Goal: Navigation & Orientation: Find specific page/section

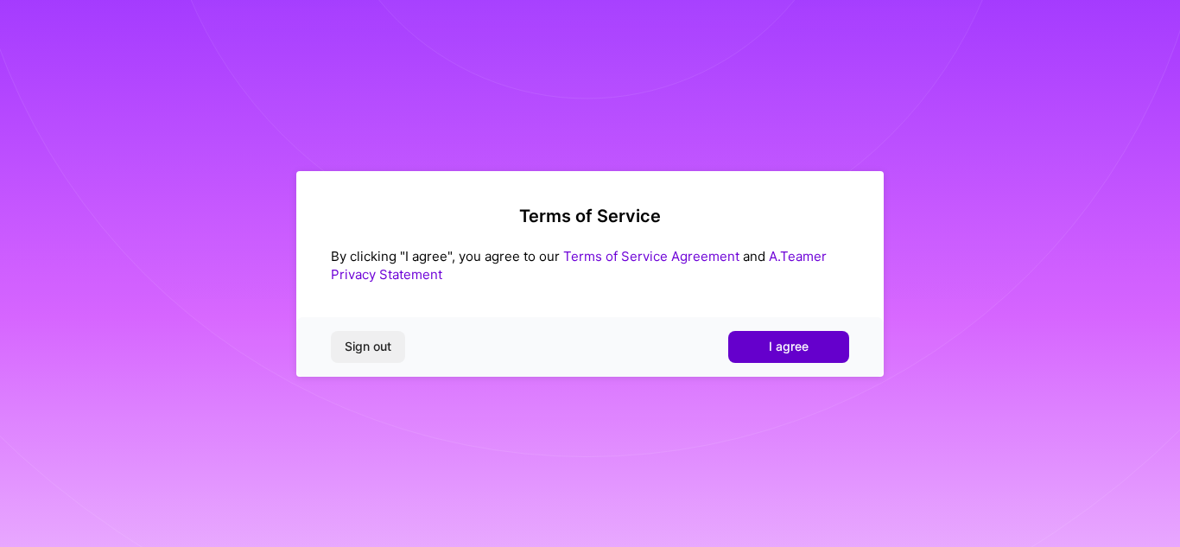
click at [787, 346] on span "I agree" at bounding box center [789, 346] width 40 height 17
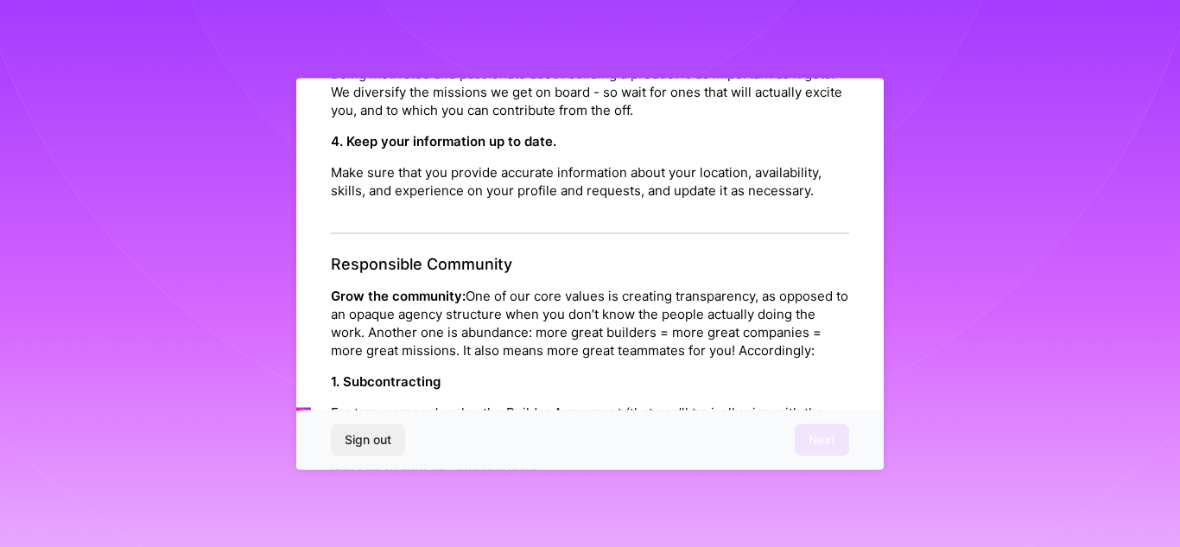
scroll to position [794, 0]
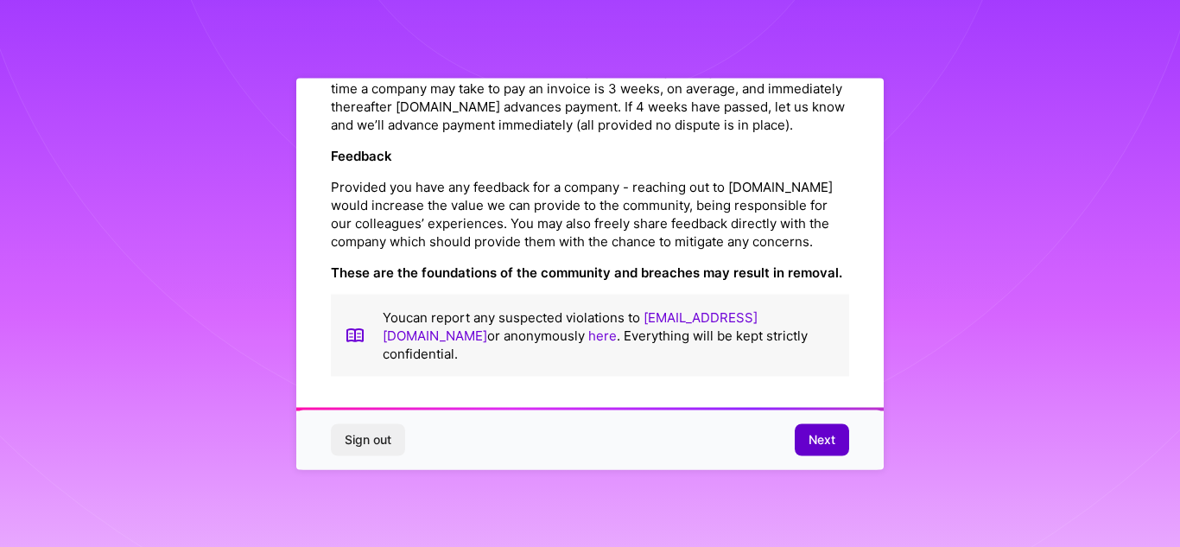
click at [820, 437] on span "Next" at bounding box center [822, 439] width 27 height 17
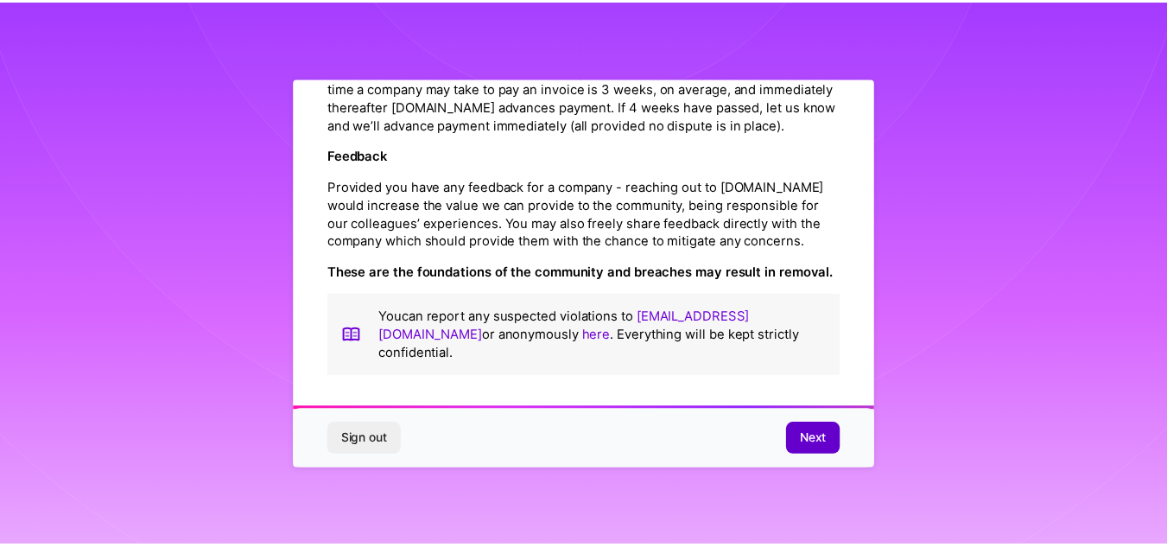
scroll to position [75, 0]
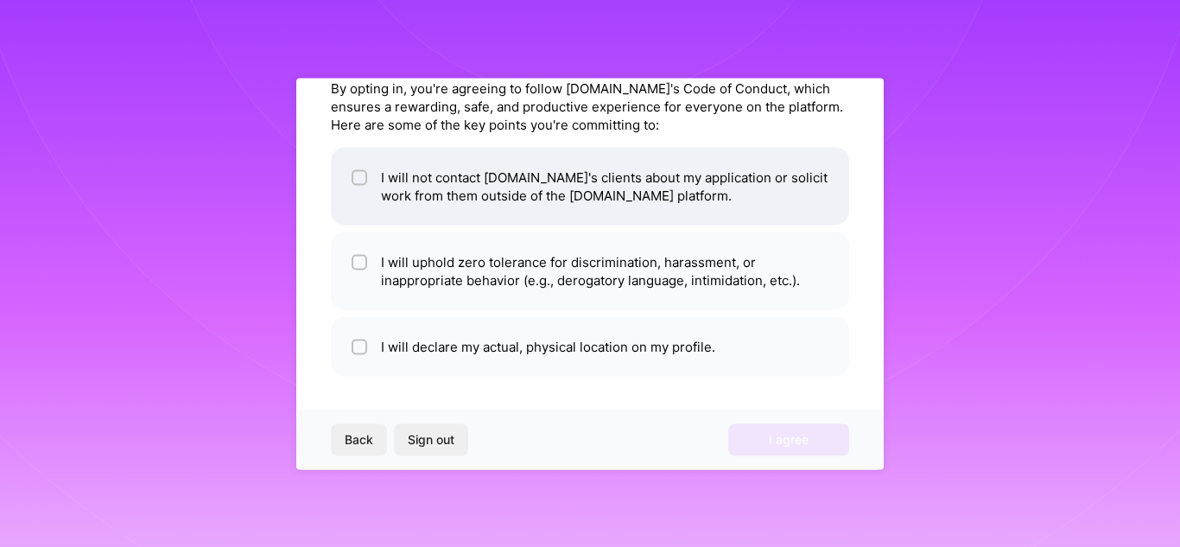
click at [575, 175] on li "I will not contact [DOMAIN_NAME]'s clients about my application or solicit work…" at bounding box center [590, 186] width 518 height 78
checkbox input "true"
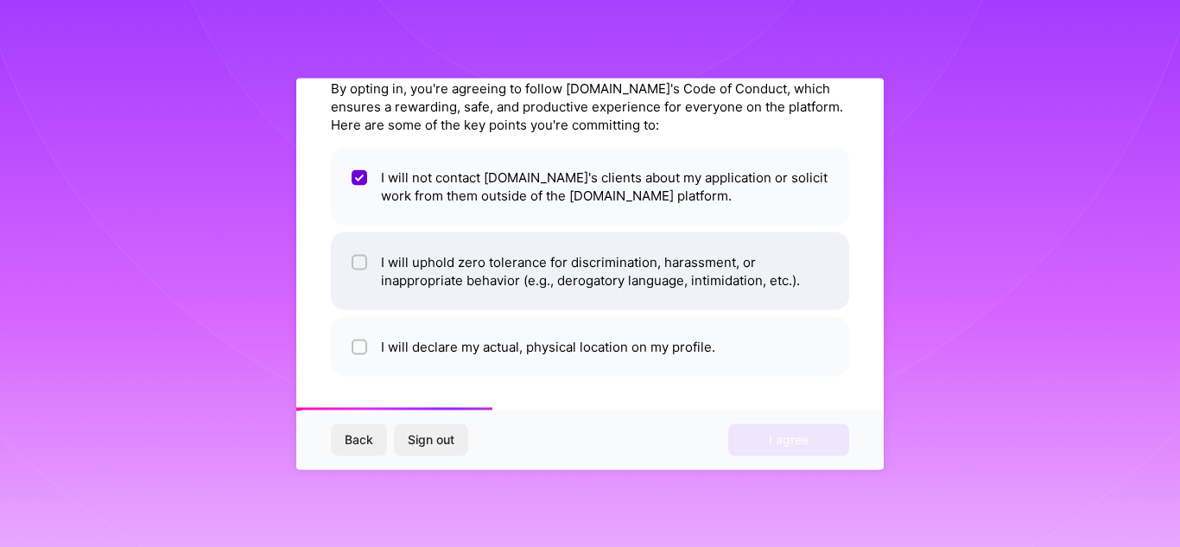
click at [609, 270] on li "I will uphold zero tolerance for discrimination, harassment, or inappropriate b…" at bounding box center [590, 271] width 518 height 78
checkbox input "true"
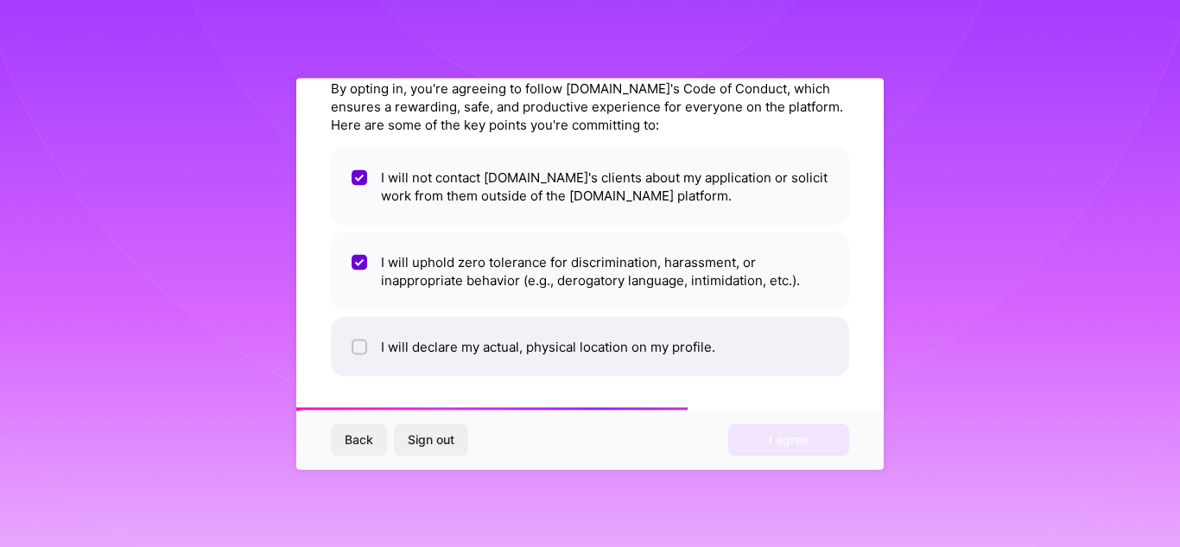
click at [516, 348] on li "I will declare my actual, physical location on my profile." at bounding box center [590, 346] width 518 height 60
checkbox input "true"
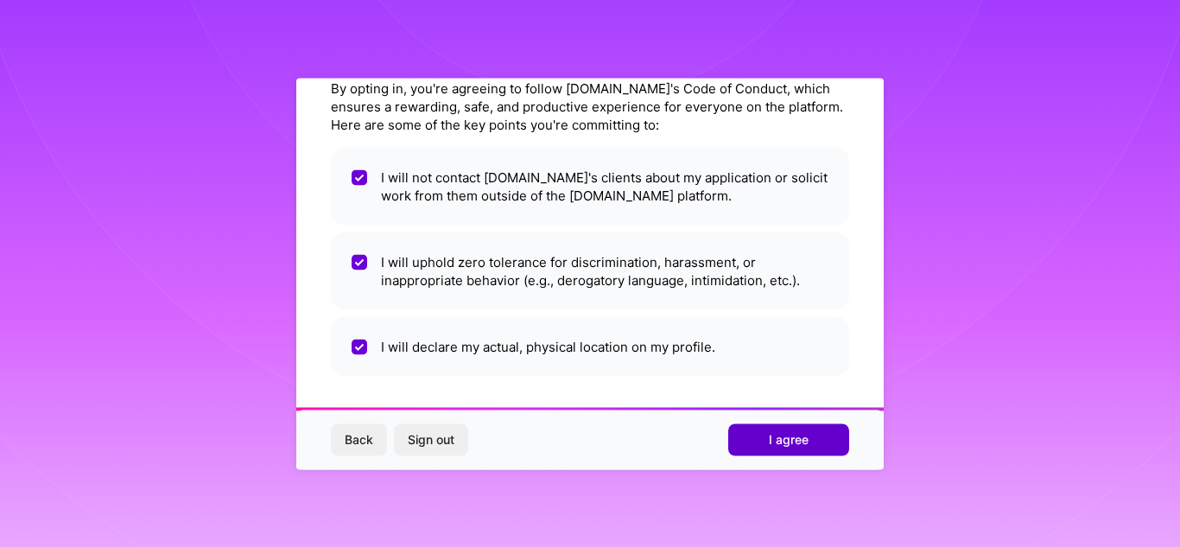
click at [814, 433] on button "I agree" at bounding box center [788, 439] width 121 height 31
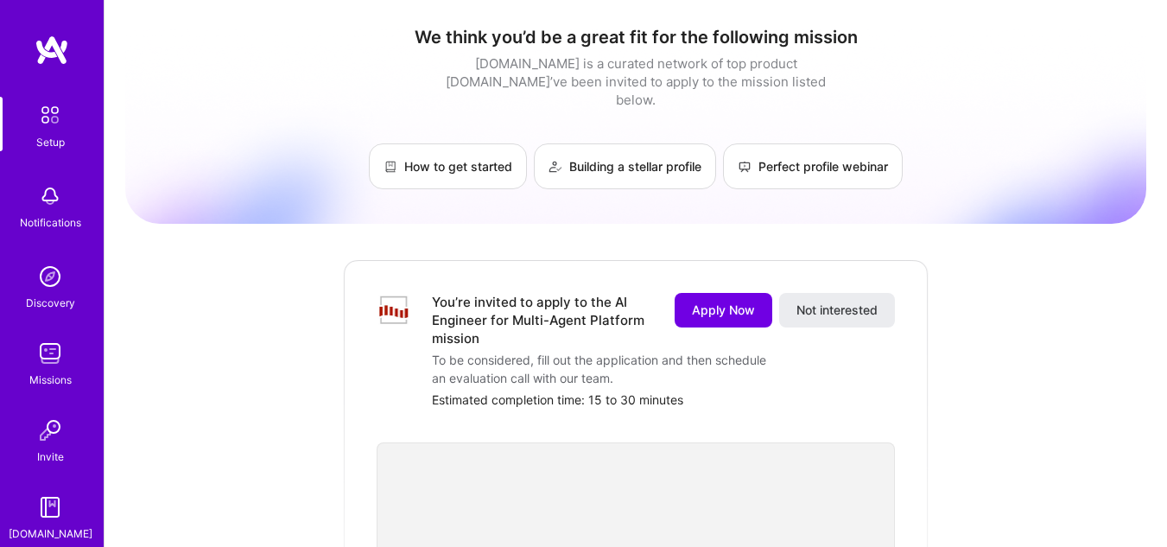
click at [39, 270] on img at bounding box center [50, 276] width 35 height 35
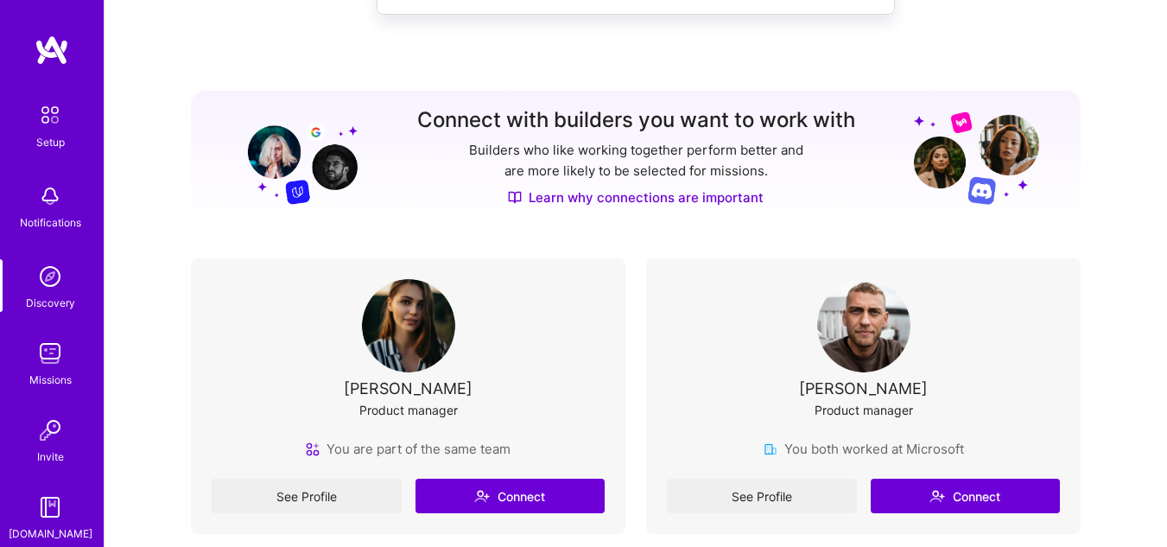
scroll to position [259, 0]
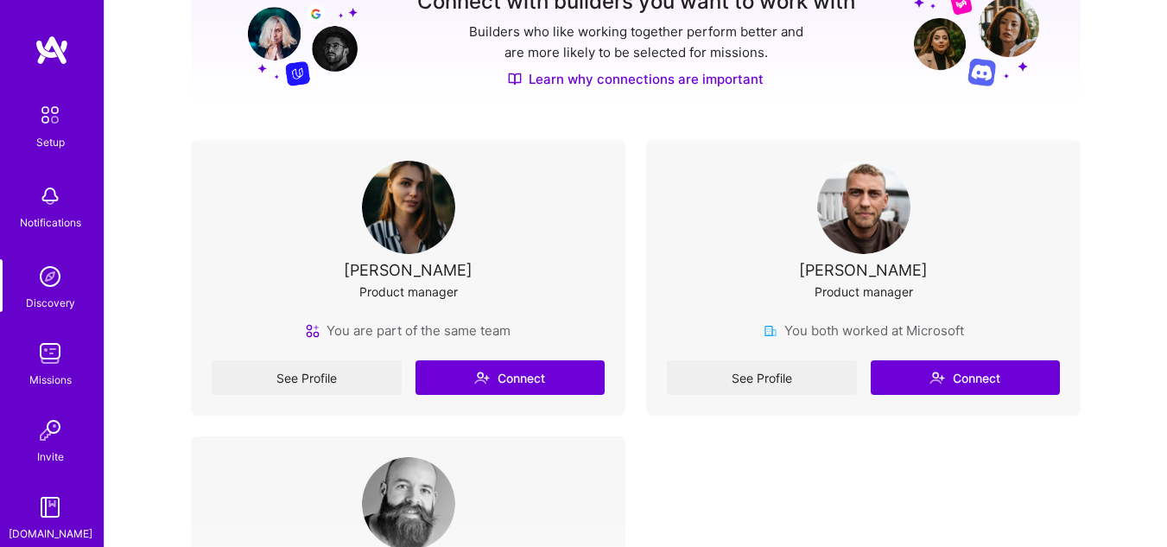
click at [874, 234] on img at bounding box center [863, 207] width 93 height 93
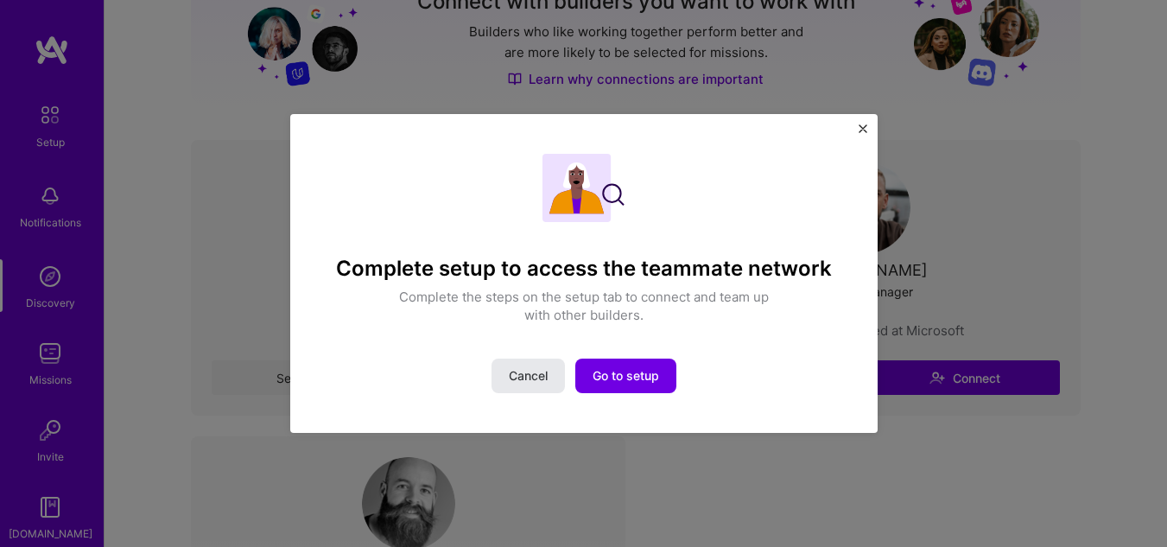
click at [511, 378] on span "Cancel" at bounding box center [528, 375] width 39 height 17
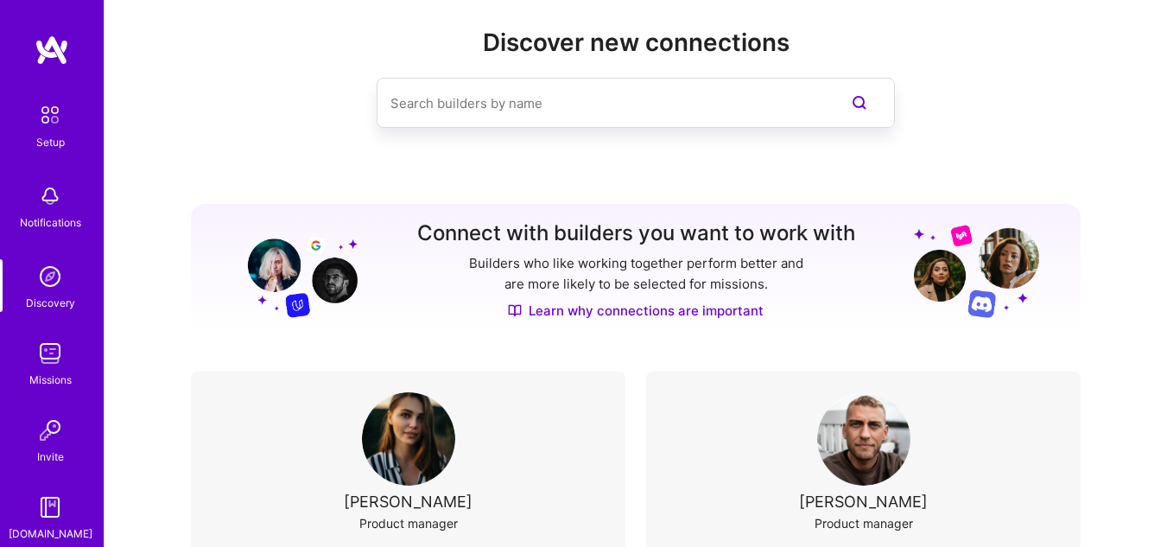
scroll to position [0, 0]
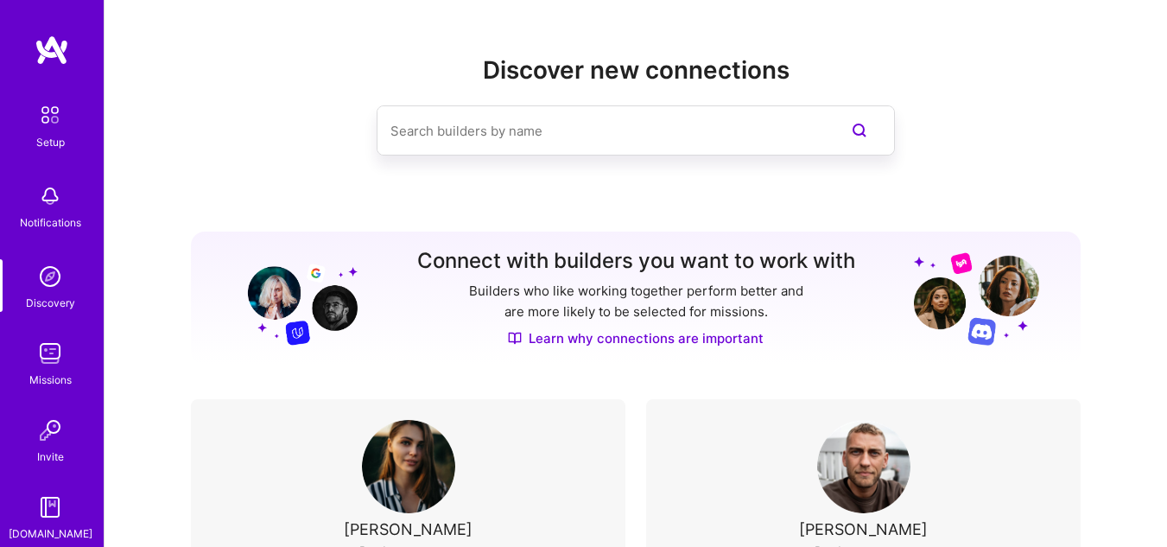
click at [518, 128] on input at bounding box center [602, 131] width 422 height 44
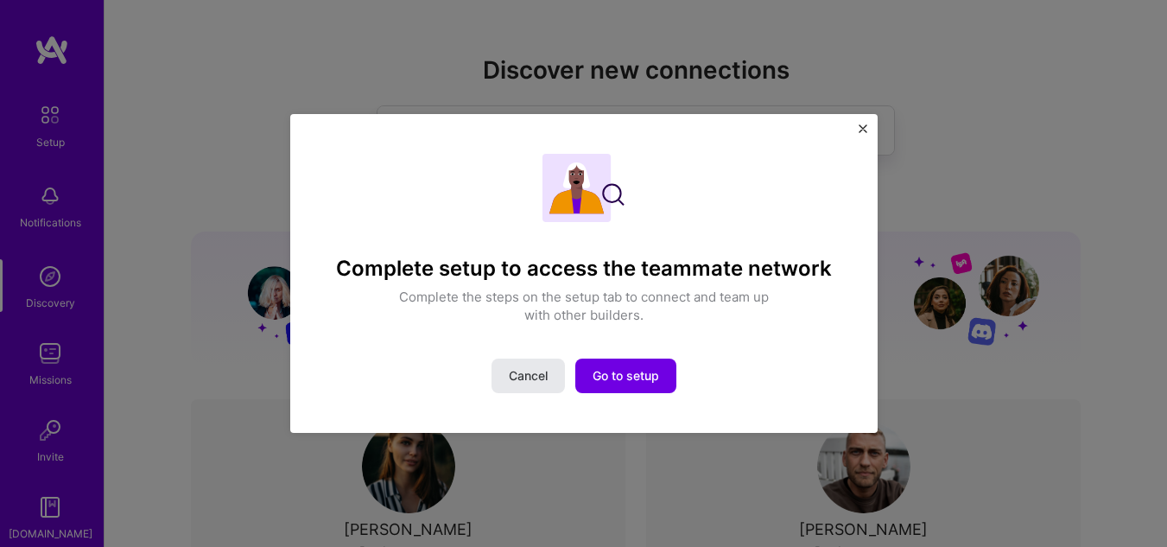
click at [535, 373] on span "Cancel" at bounding box center [528, 375] width 39 height 17
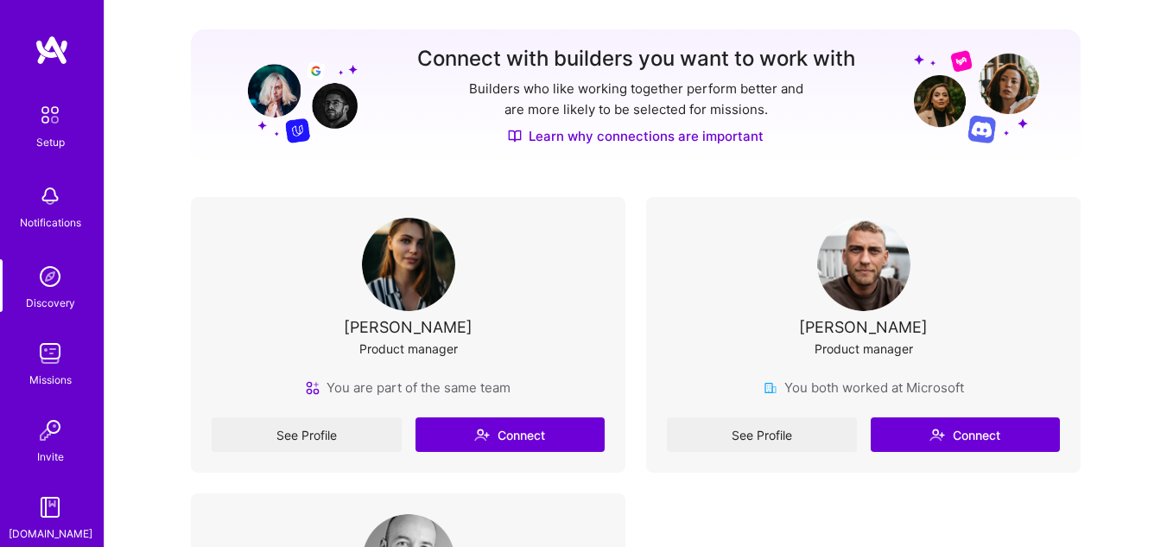
scroll to position [208, 0]
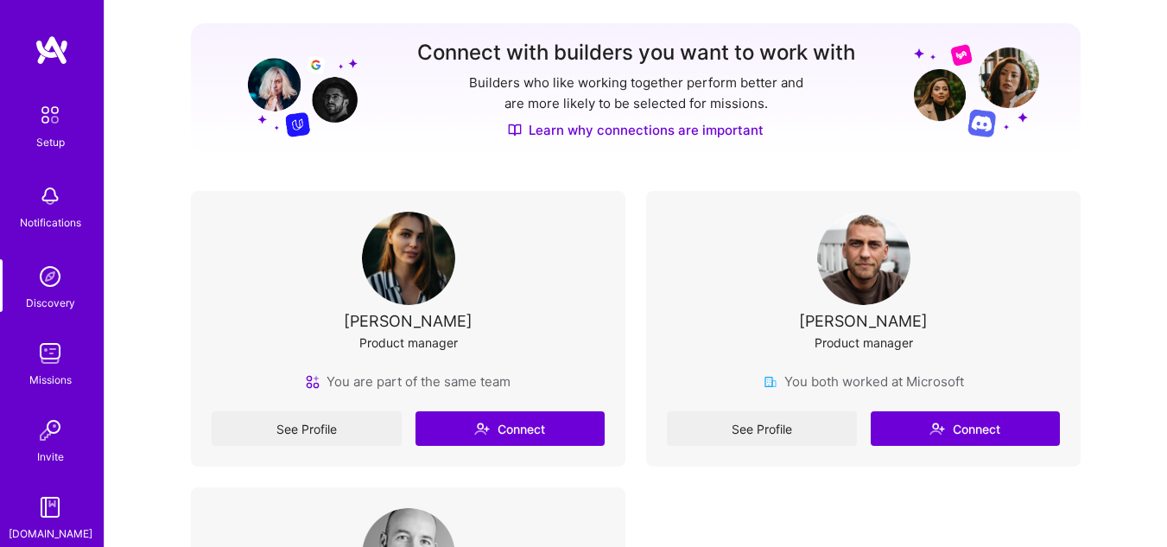
click at [38, 133] on div "Setup" at bounding box center [50, 142] width 29 height 18
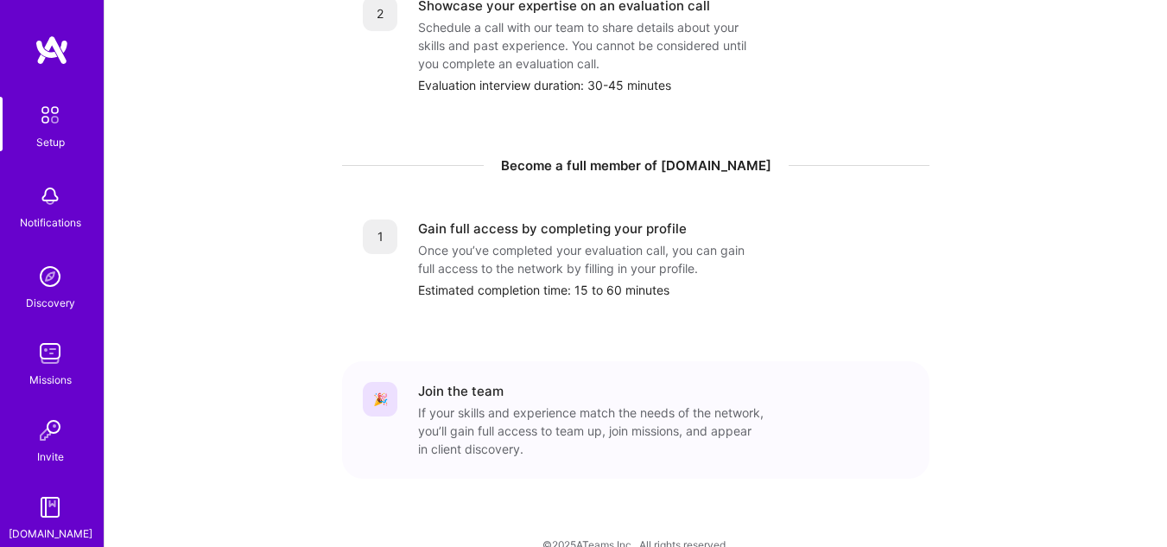
scroll to position [810, 0]
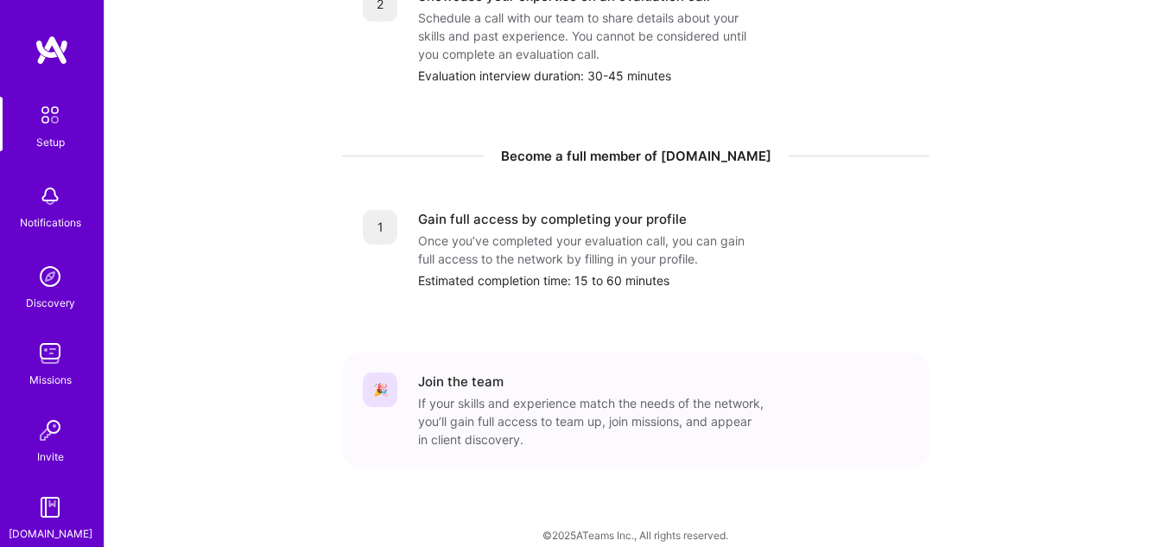
click at [47, 373] on div "Missions" at bounding box center [50, 380] width 42 height 18
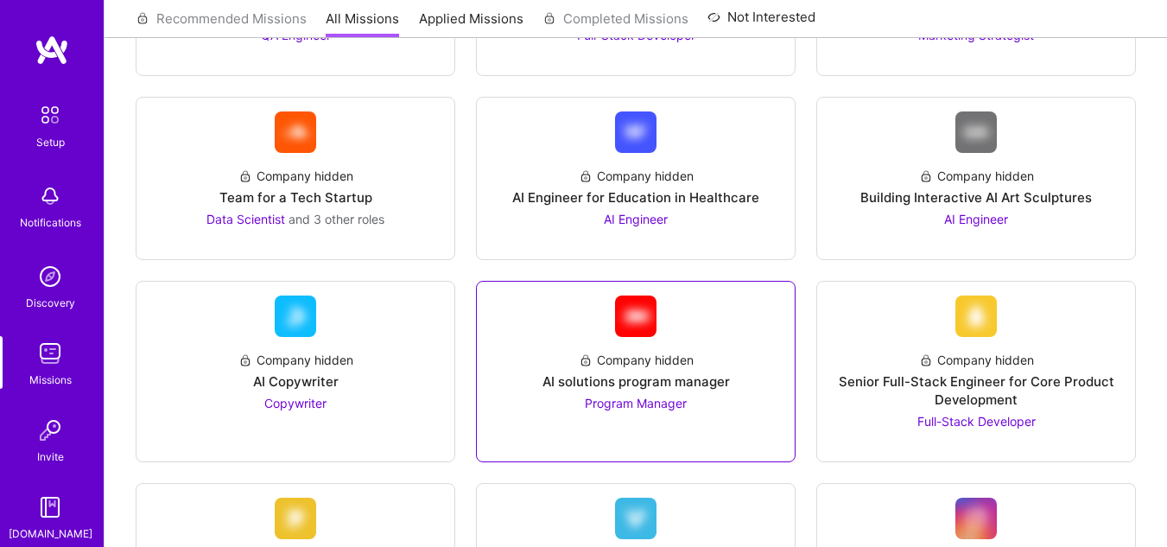
scroll to position [605, 0]
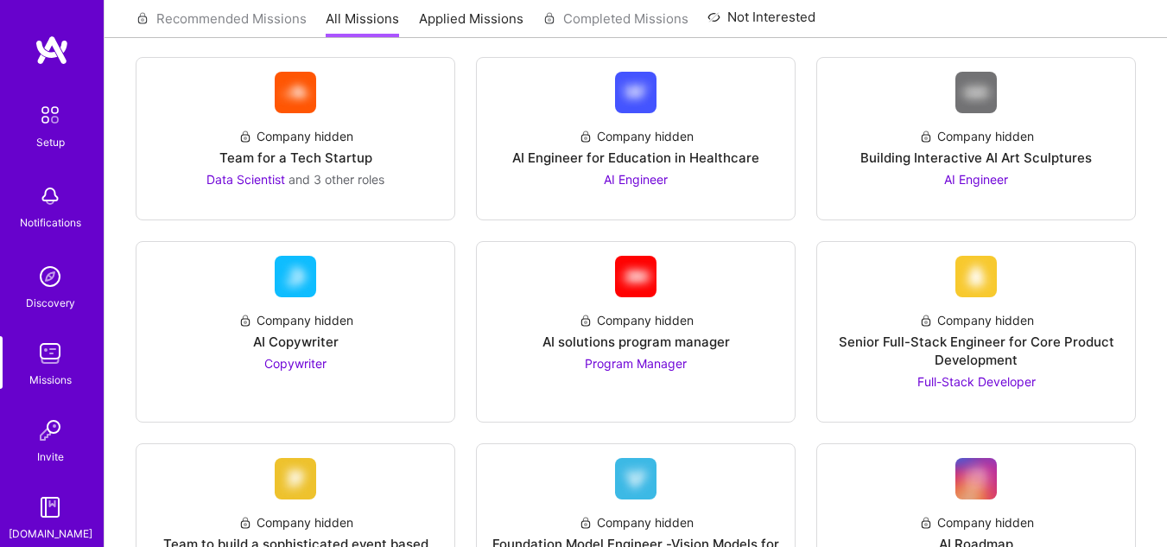
click at [59, 374] on div "Missions" at bounding box center [50, 380] width 42 height 18
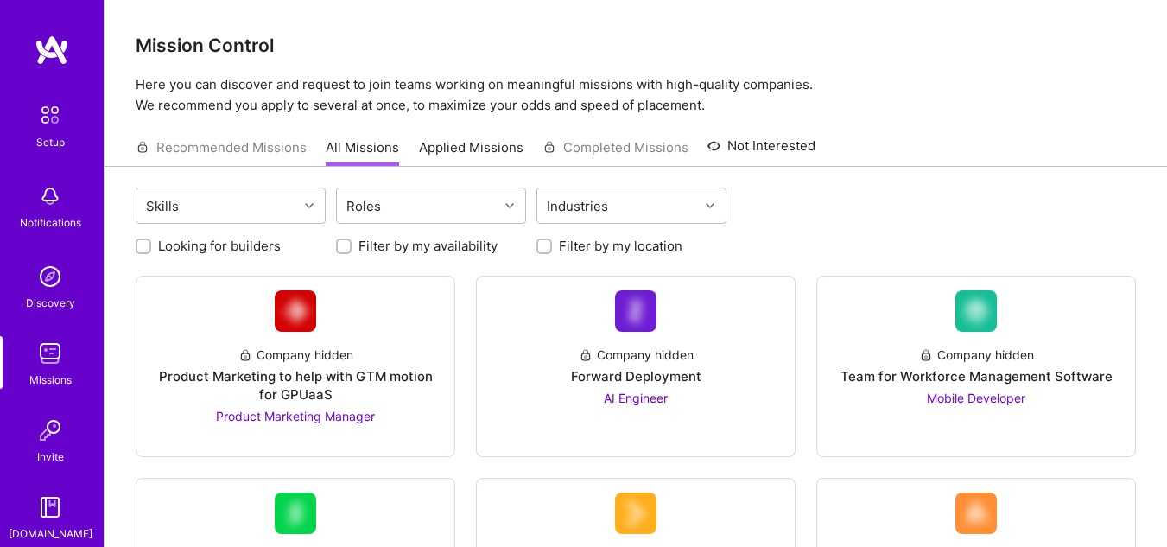
click at [42, 437] on img at bounding box center [50, 430] width 35 height 35
